Goal: Find specific page/section: Find specific page/section

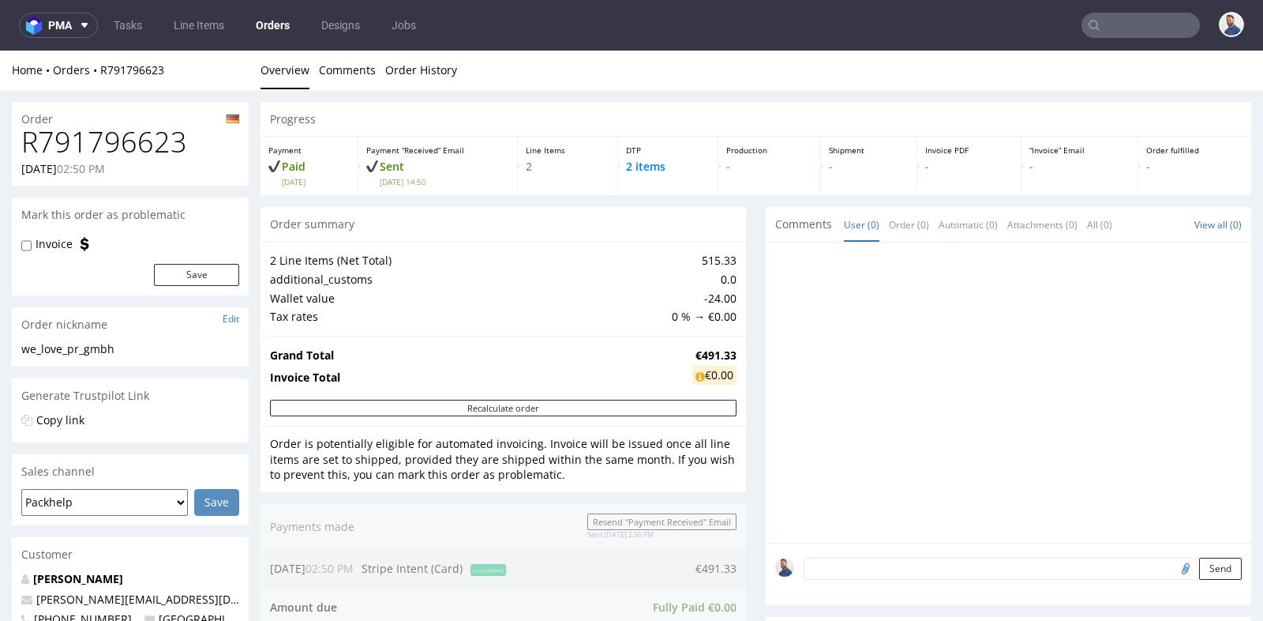
scroll to position [20, 0]
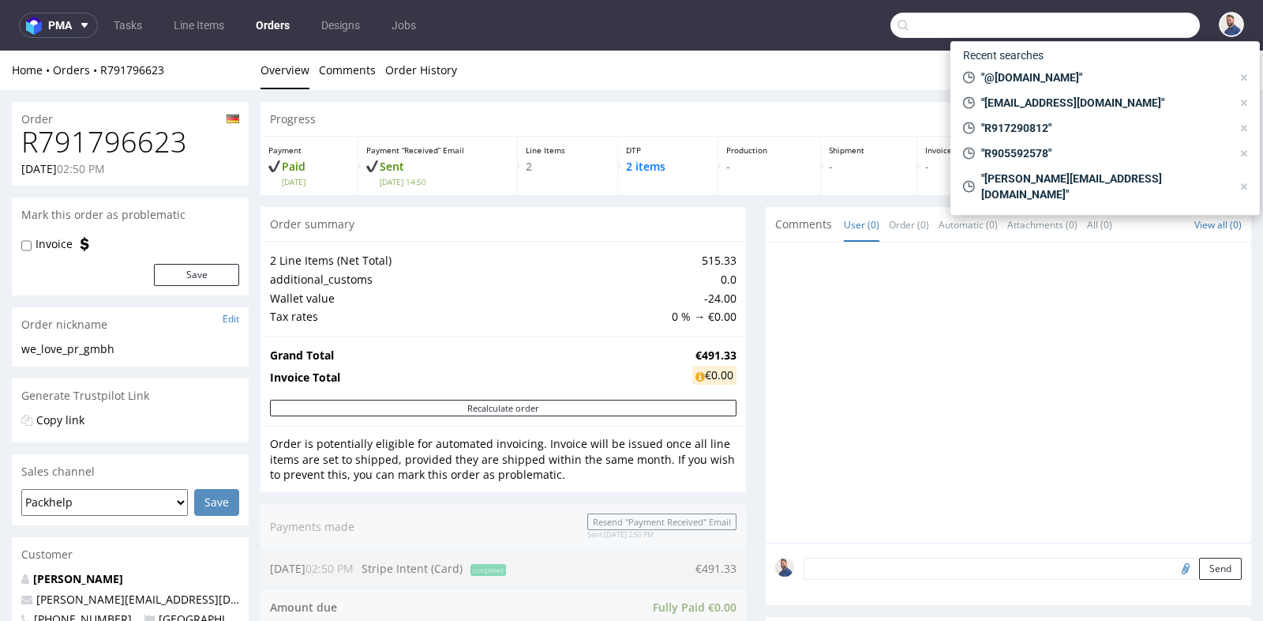
click at [1123, 24] on input "text" at bounding box center [1046, 25] width 310 height 25
paste input "[EMAIL_ADDRESS][DOMAIN_NAME]"
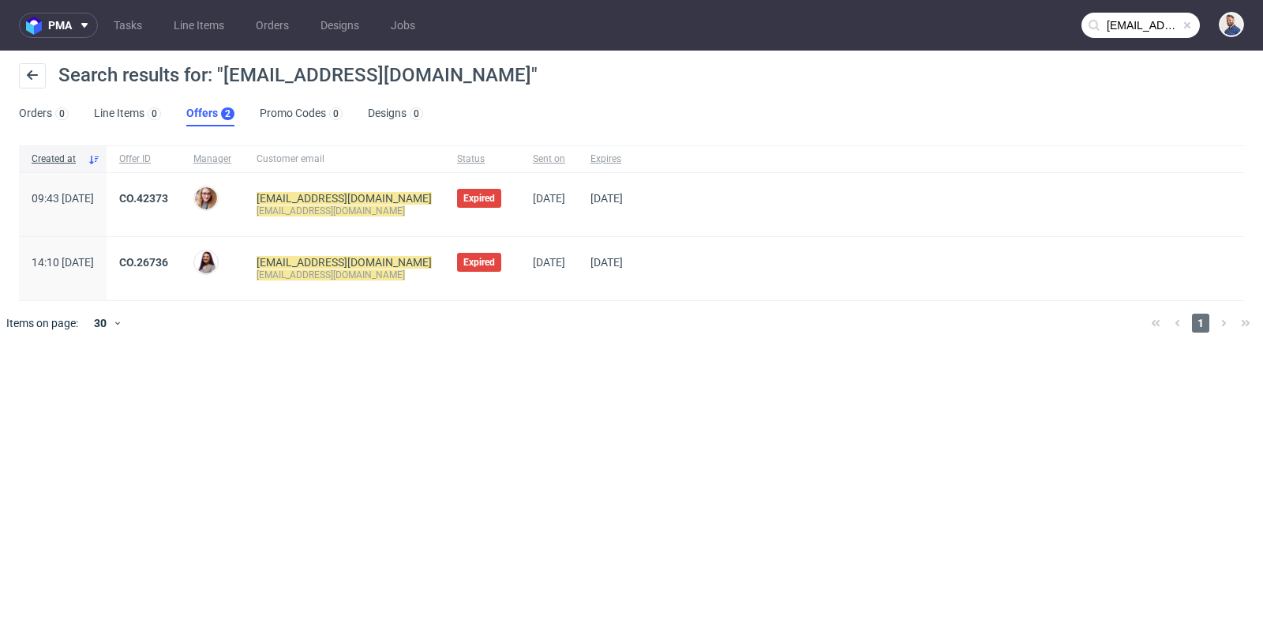
click at [1123, 30] on input "[EMAIL_ADDRESS][DOMAIN_NAME]" at bounding box center [1141, 25] width 118 height 25
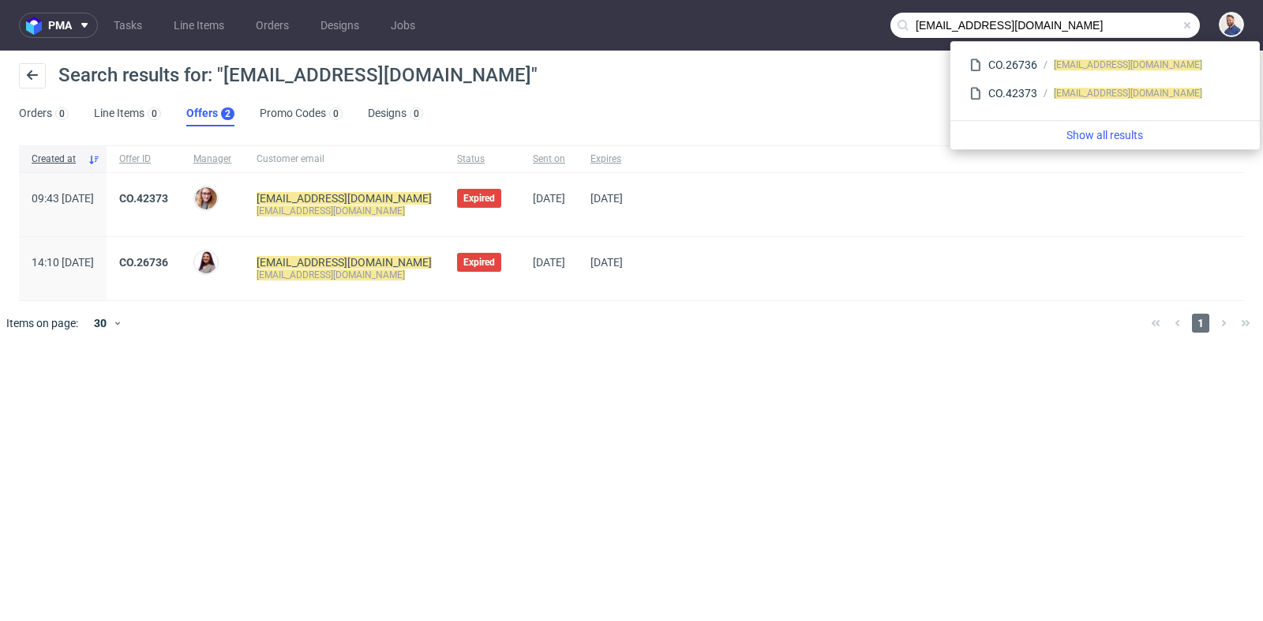
drag, startPoint x: 938, startPoint y: 28, endPoint x: 897, endPoint y: 28, distance: 41.1
click at [897, 28] on div "[EMAIL_ADDRESS][DOMAIN_NAME]" at bounding box center [1046, 25] width 310 height 25
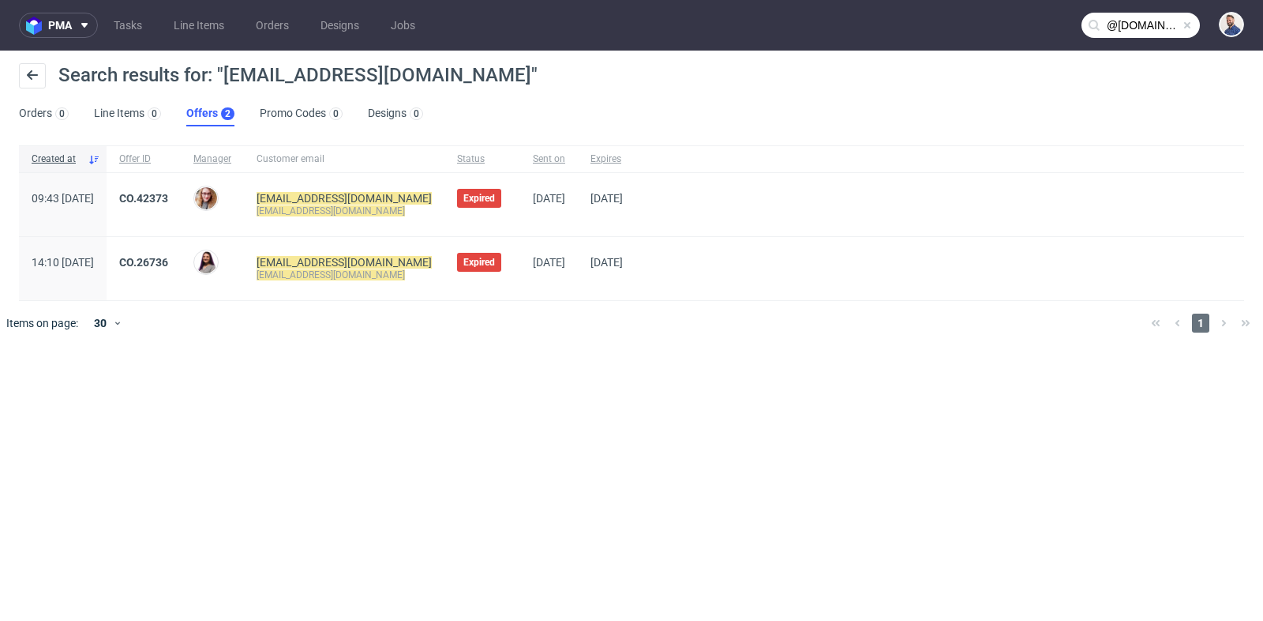
type input "@[DOMAIN_NAME]"
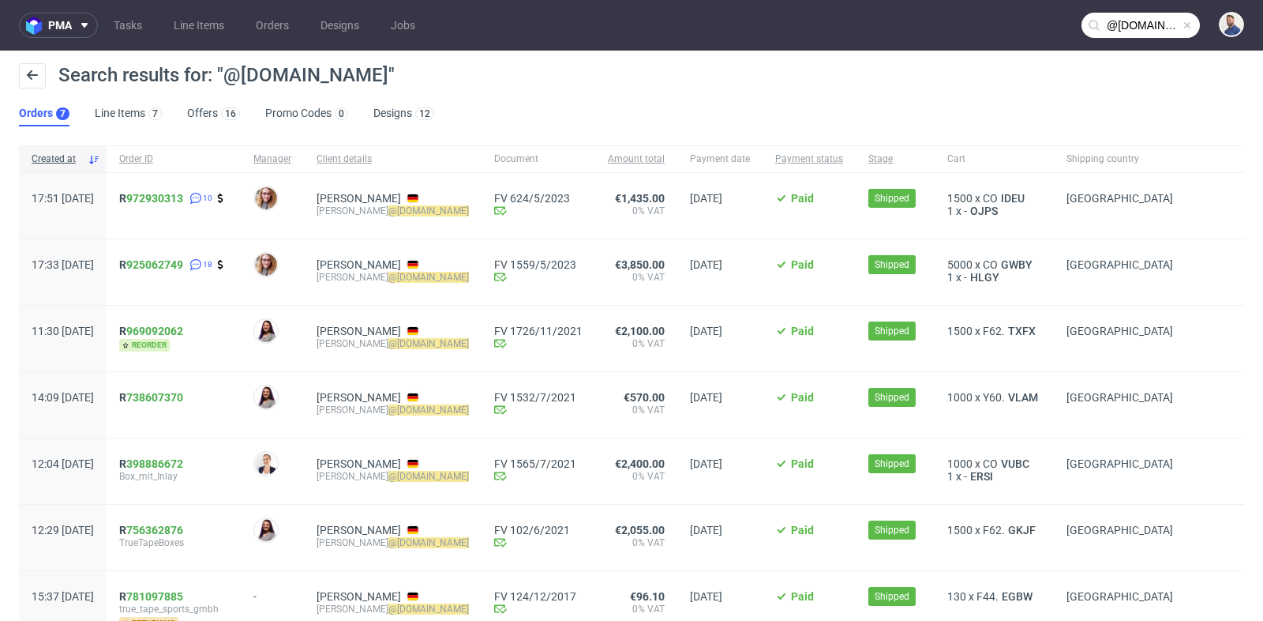
click at [815, 118] on div "Search results for: "@[DOMAIN_NAME]" Orders 7 Line Items 7 Offers 16 Promo Code…" at bounding box center [631, 95] width 1263 height 88
